Goal: Task Accomplishment & Management: Manage account settings

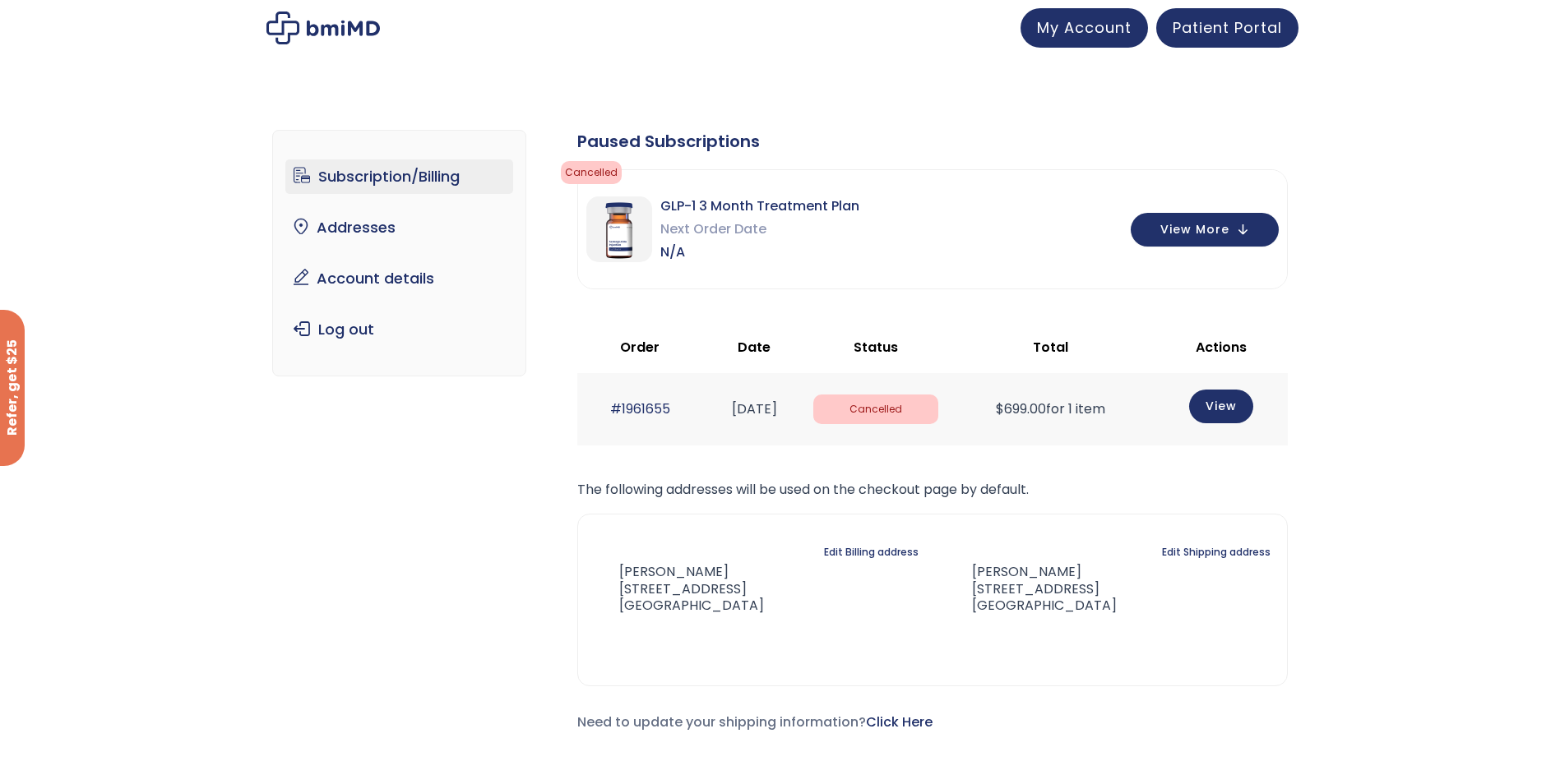
click at [451, 178] on link "Subscription/Billing" at bounding box center [399, 177] width 227 height 35
click at [1106, 23] on span "My Account" at bounding box center [1084, 24] width 94 height 20
